Goal: Download file/media

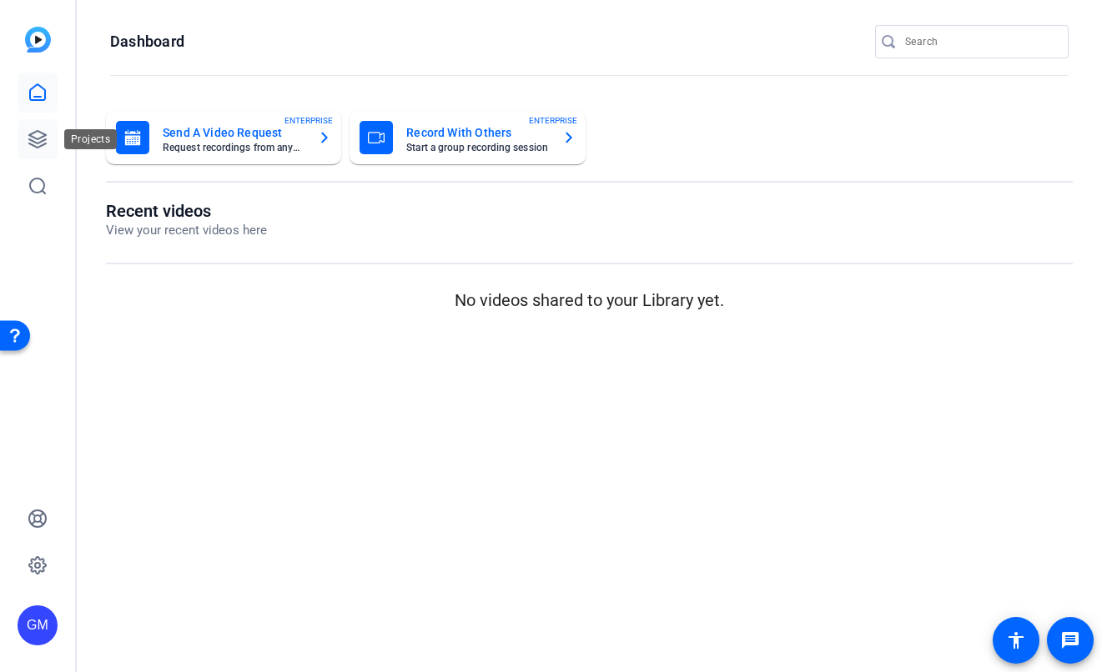
click at [41, 139] on icon at bounding box center [38, 139] width 20 height 20
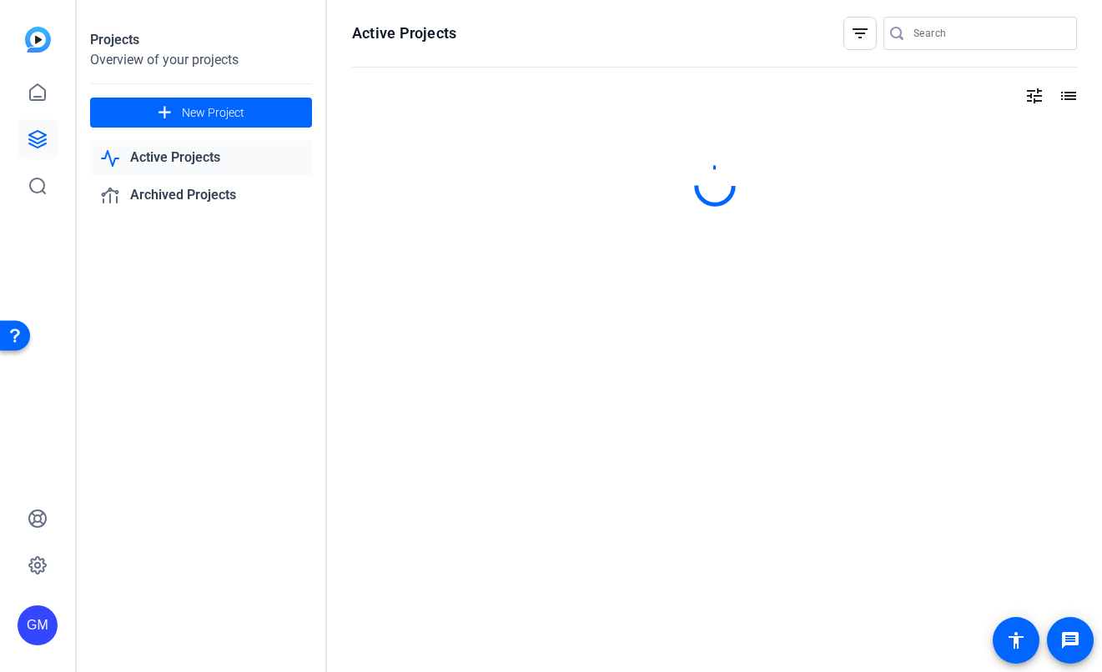
click at [186, 148] on link "Active Projects" at bounding box center [201, 158] width 222 height 34
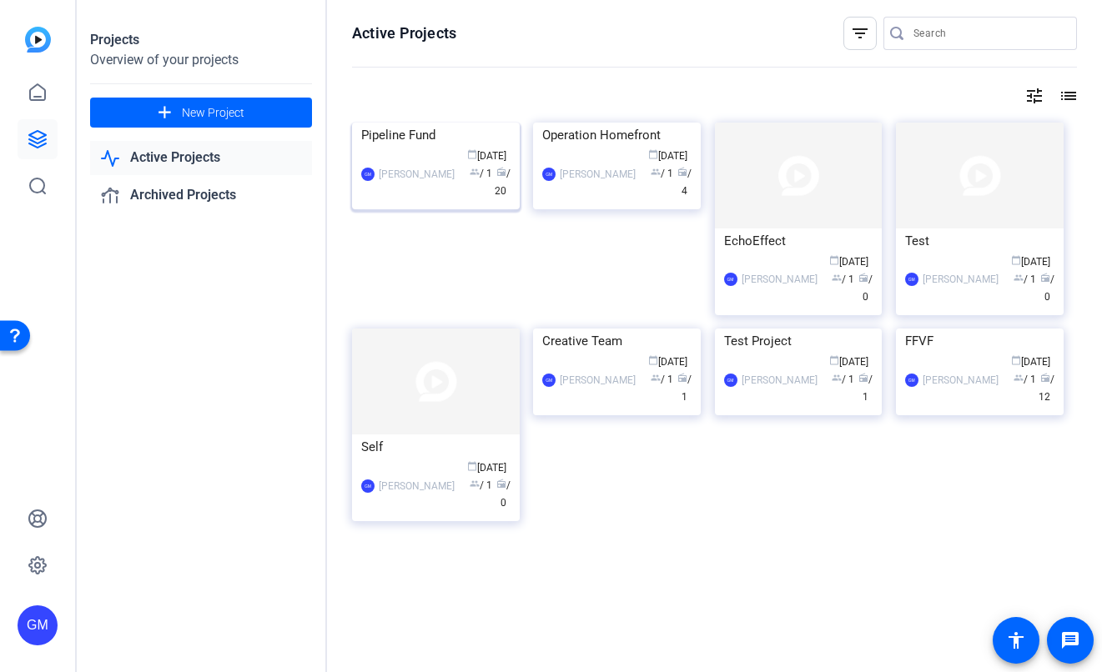
click at [413, 123] on img at bounding box center [436, 123] width 168 height 0
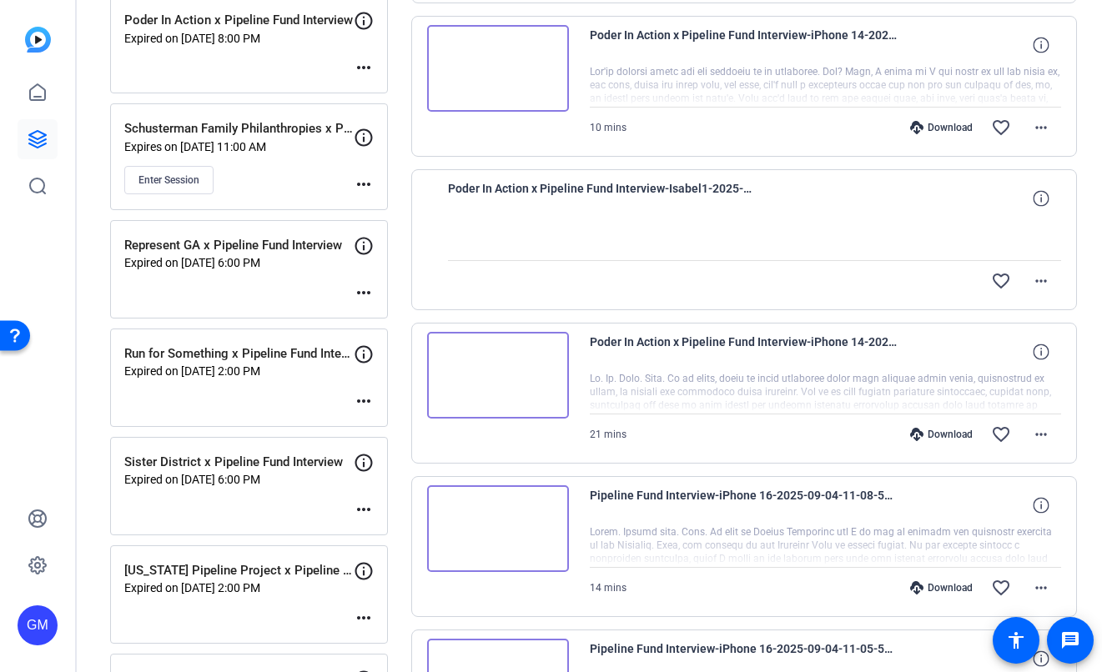
scroll to position [769, 0]
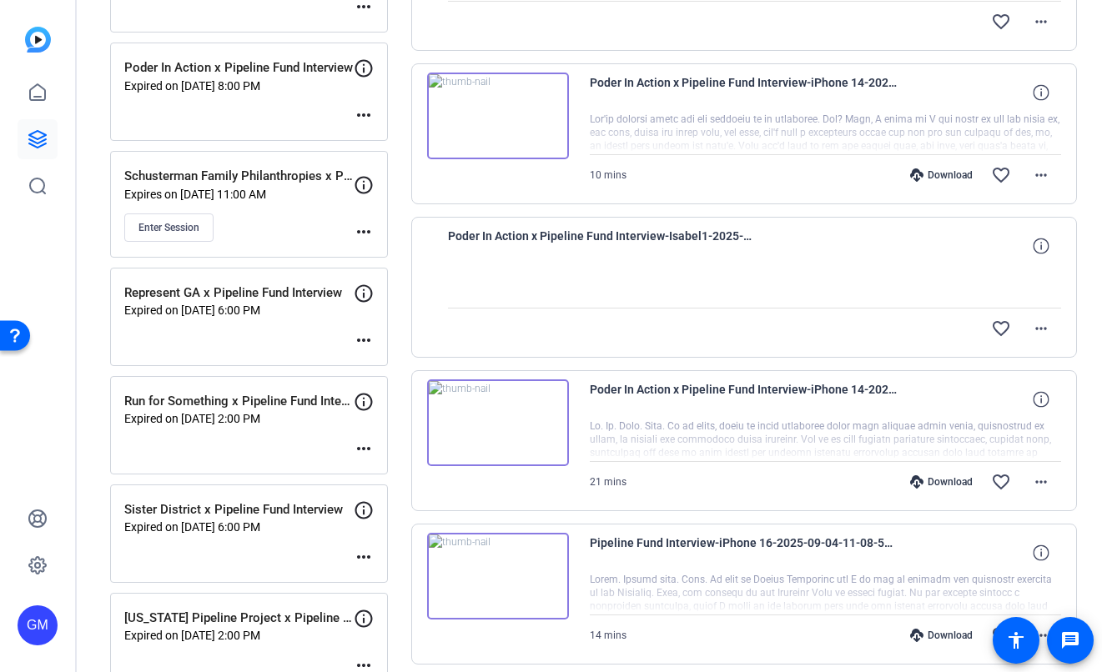
click at [938, 177] on div "Download" at bounding box center [941, 175] width 79 height 13
click at [949, 474] on div "Download favorite_border more_horiz" at bounding box center [896, 482] width 330 height 40
click at [947, 481] on div "Download" at bounding box center [941, 482] width 79 height 13
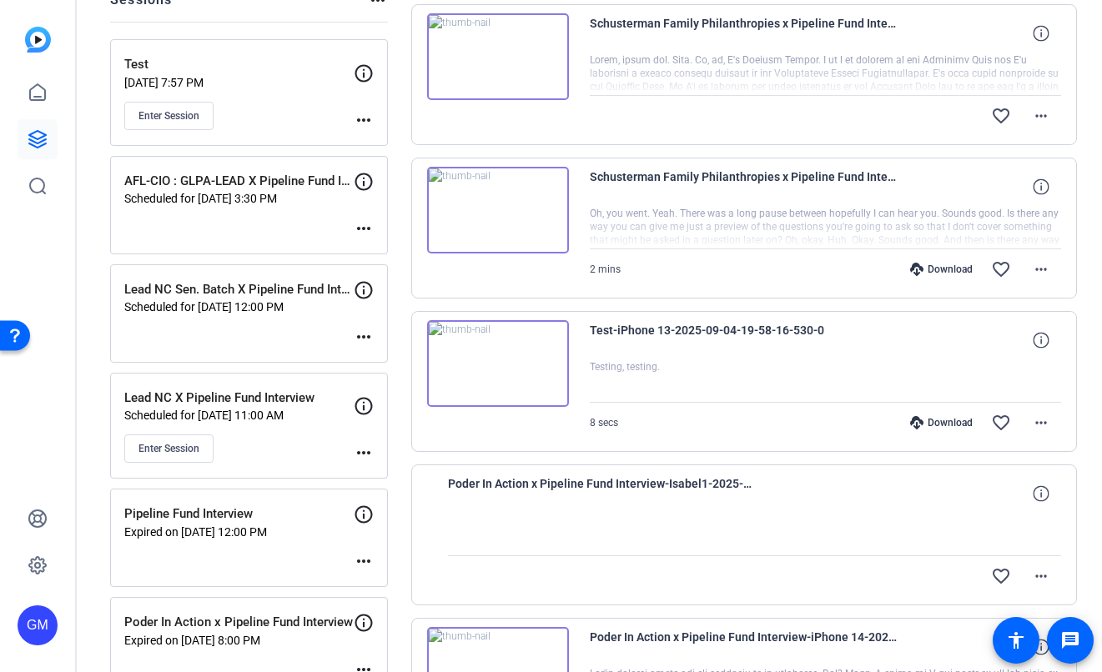
scroll to position [0, 0]
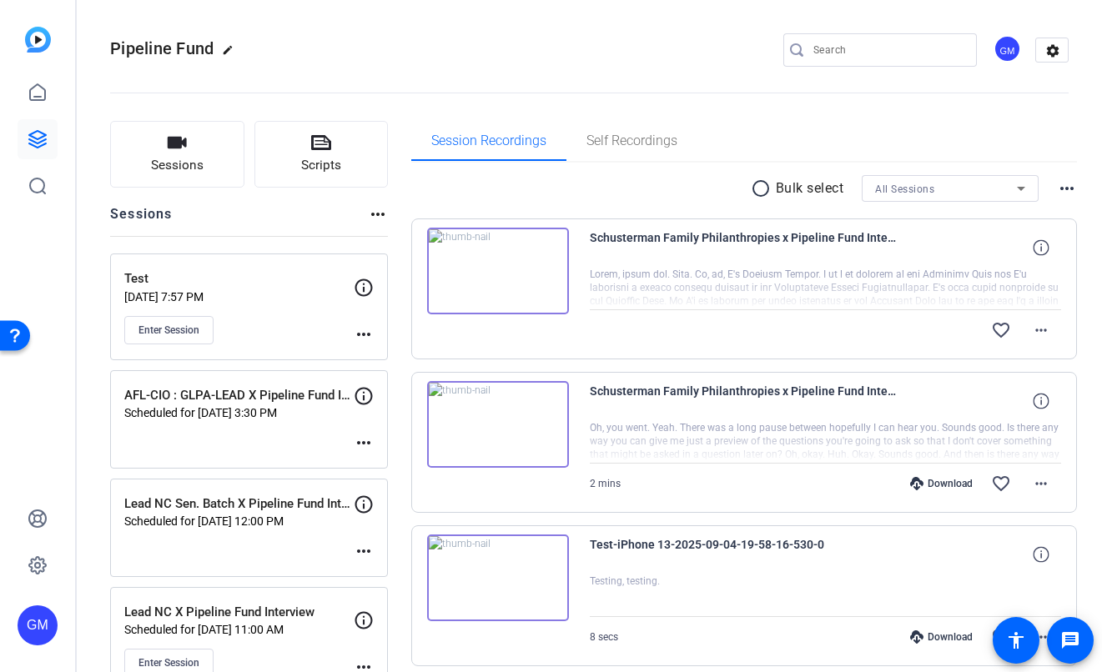
click at [877, 332] on div "favorite_border more_horiz" at bounding box center [896, 330] width 330 height 40
click at [1040, 323] on mat-icon "more_horiz" at bounding box center [1041, 330] width 20 height 20
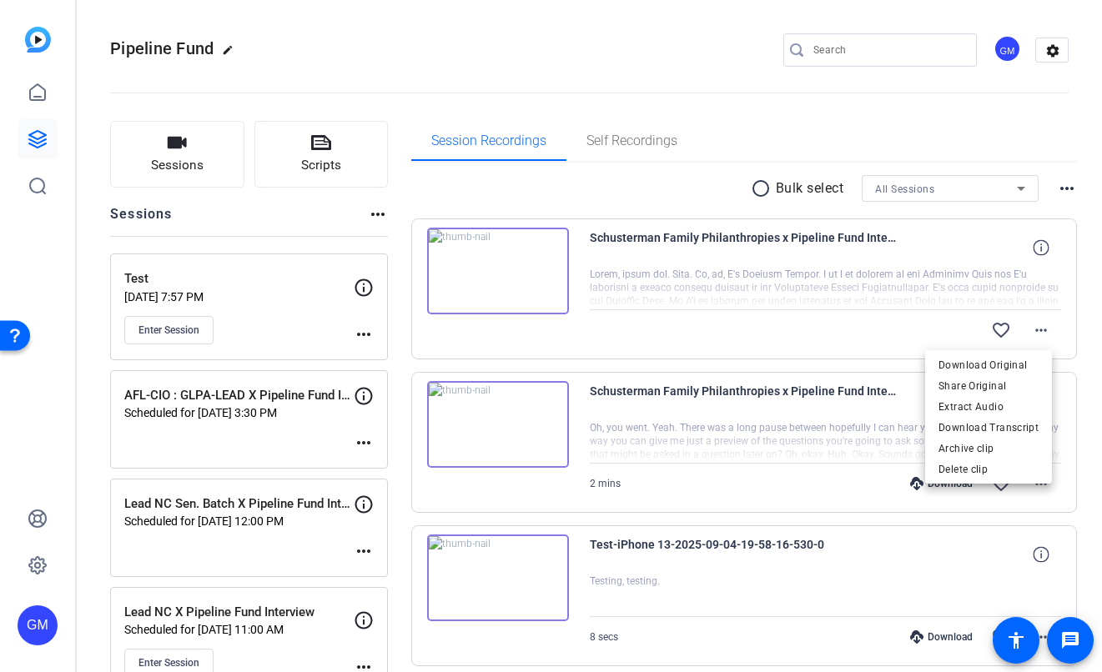
click at [1086, 349] on div at bounding box center [551, 336] width 1102 height 672
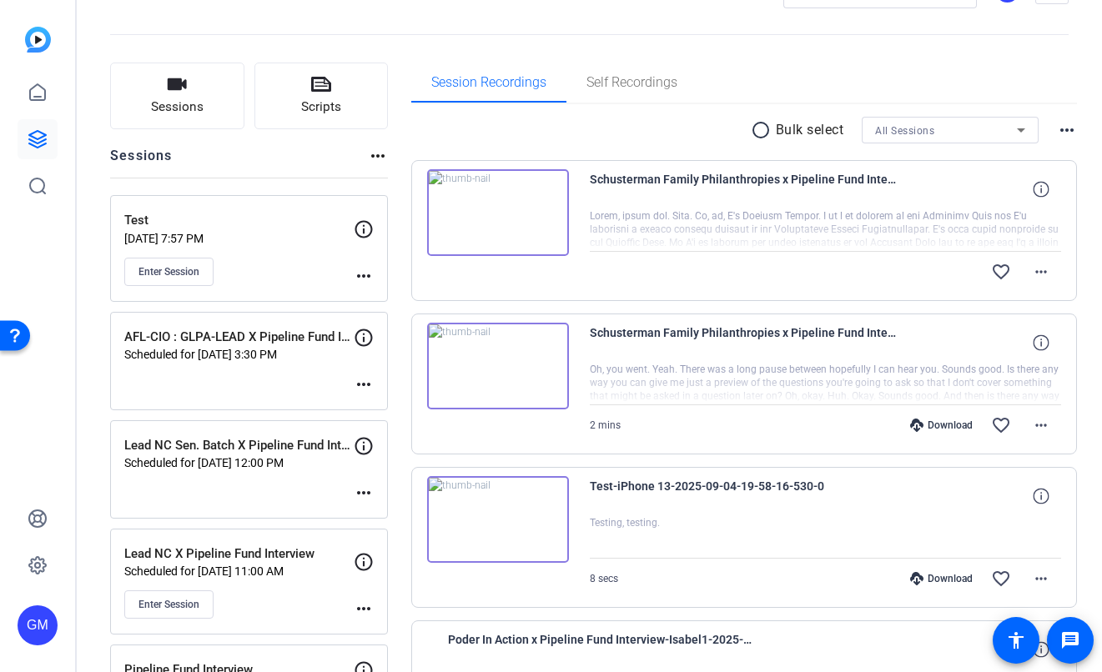
scroll to position [106, 0]
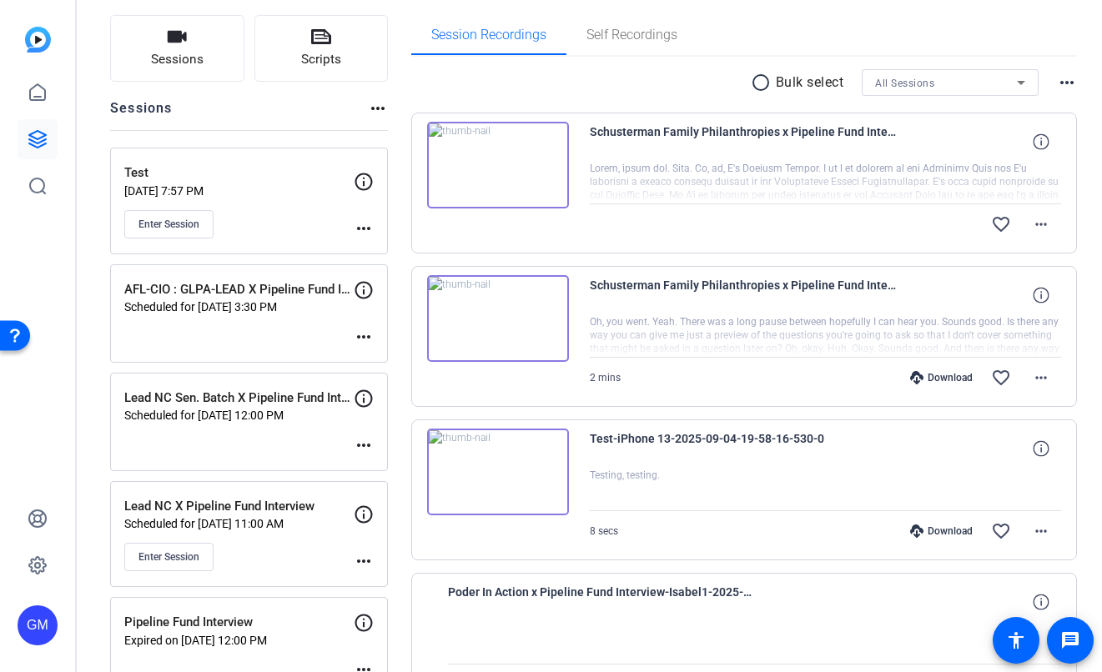
click at [359, 228] on mat-icon "more_horiz" at bounding box center [364, 229] width 20 height 20
click at [386, 272] on span "Archive Session" at bounding box center [405, 274] width 76 height 20
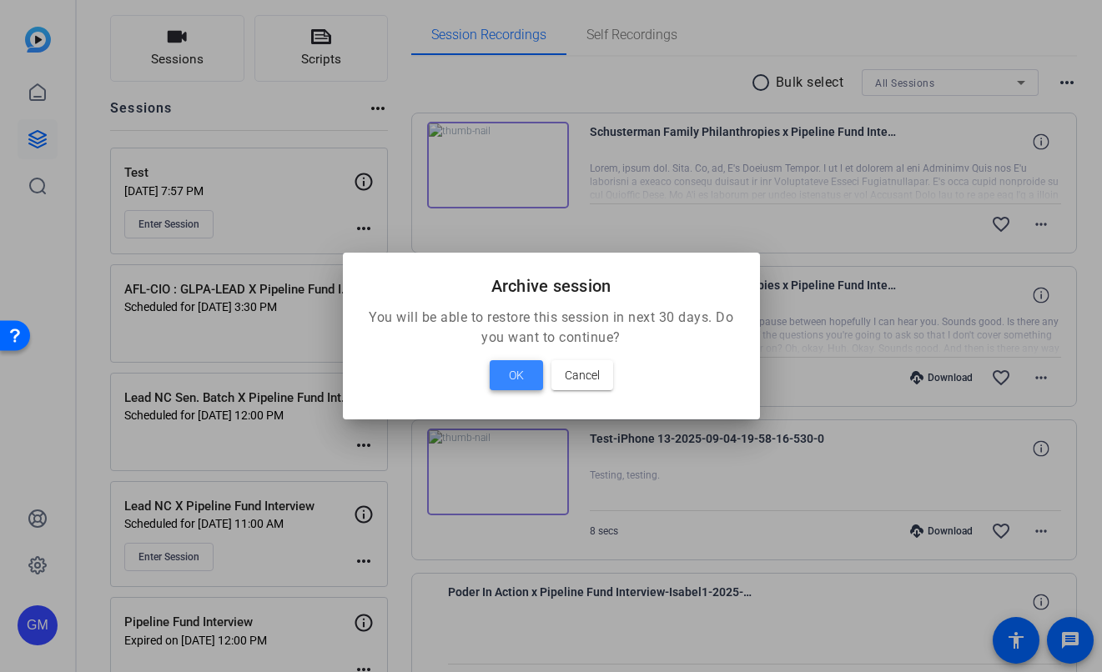
click at [518, 380] on span "OK" at bounding box center [516, 375] width 15 height 20
